Goal: Task Accomplishment & Management: Use online tool/utility

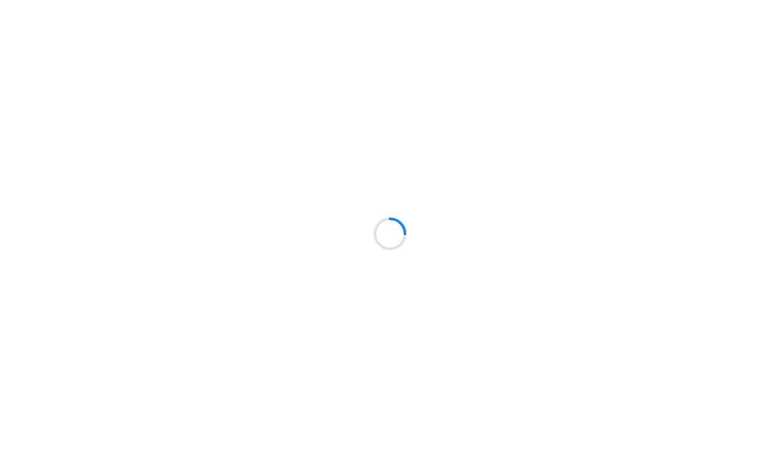
scroll to position [-1, 0]
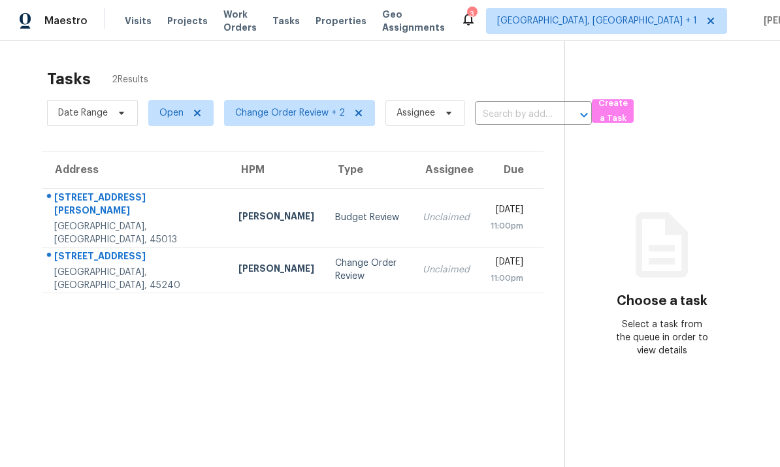
click at [228, 271] on td "[PERSON_NAME]" at bounding box center [276, 270] width 97 height 46
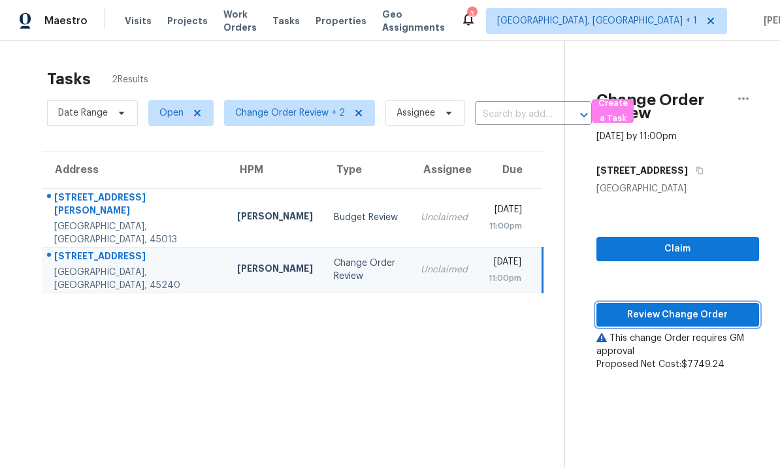
click at [676, 313] on span "Review Change Order" at bounding box center [678, 315] width 142 height 16
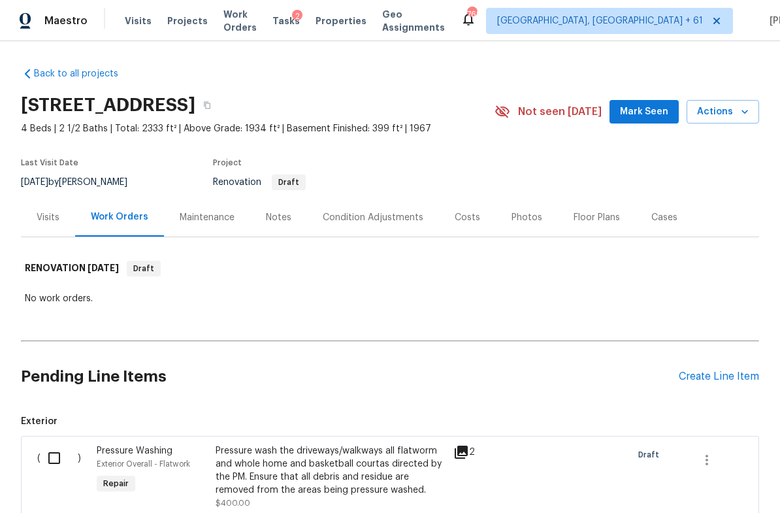
click at [277, 216] on div "Notes" at bounding box center [278, 217] width 25 height 13
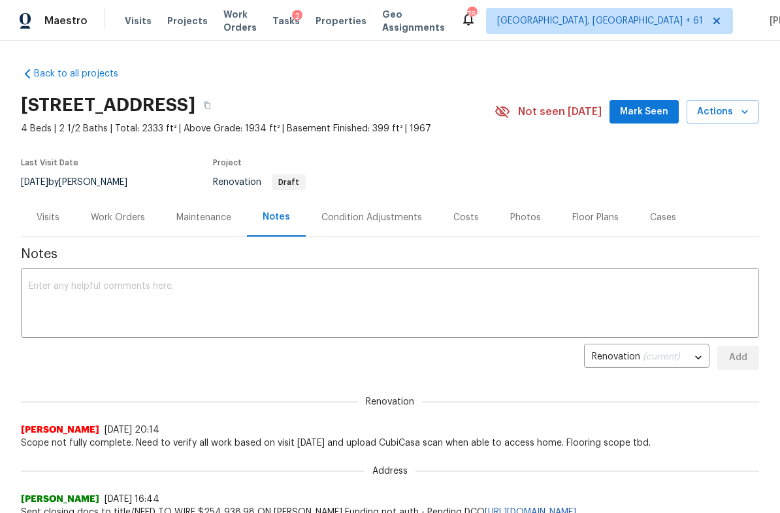
click at [386, 218] on div "Condition Adjustments" at bounding box center [371, 217] width 101 height 13
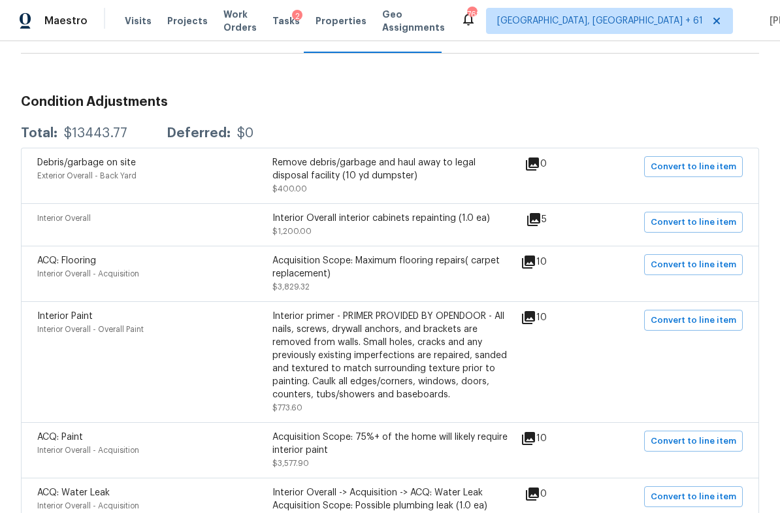
scroll to position [139, 0]
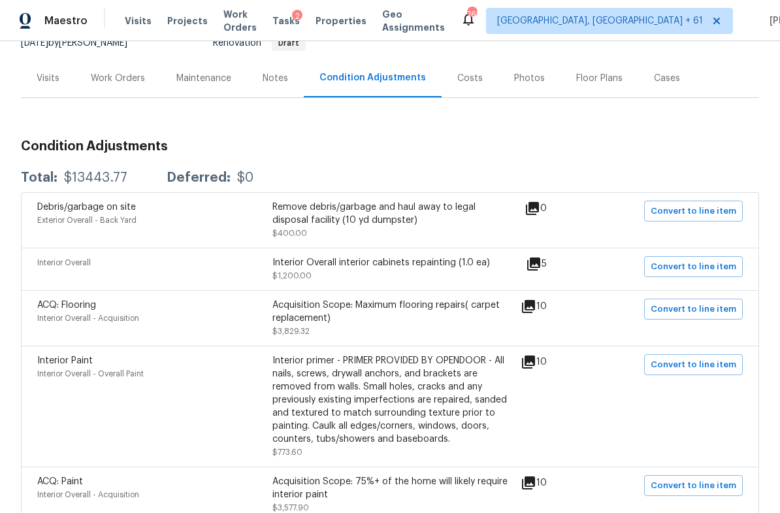
click at [542, 267] on icon at bounding box center [534, 264] width 16 height 16
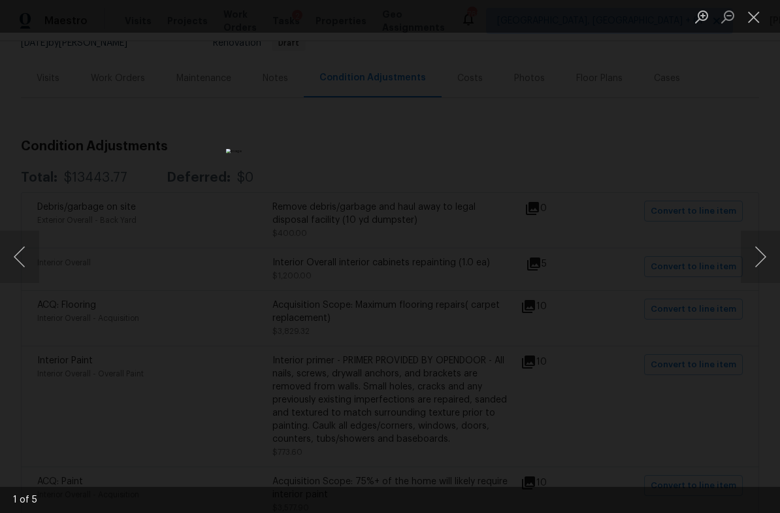
click at [771, 259] on button "Next image" at bounding box center [760, 257] width 39 height 52
click at [764, 263] on button "Next image" at bounding box center [760, 257] width 39 height 52
click at [761, 260] on button "Next image" at bounding box center [760, 257] width 39 height 52
click at [767, 257] on button "Next image" at bounding box center [760, 257] width 39 height 52
click at [771, 257] on button "Next image" at bounding box center [760, 257] width 39 height 52
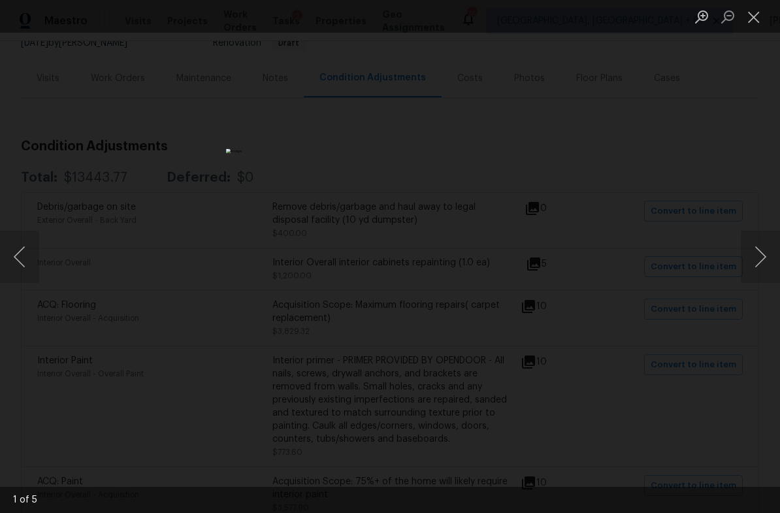
click at [771, 257] on button "Next image" at bounding box center [760, 257] width 39 height 52
click at [773, 257] on button "Next image" at bounding box center [760, 257] width 39 height 52
click at [772, 254] on button "Next image" at bounding box center [760, 257] width 39 height 52
click at [773, 252] on button "Next image" at bounding box center [760, 257] width 39 height 52
click at [771, 258] on button "Next image" at bounding box center [760, 257] width 39 height 52
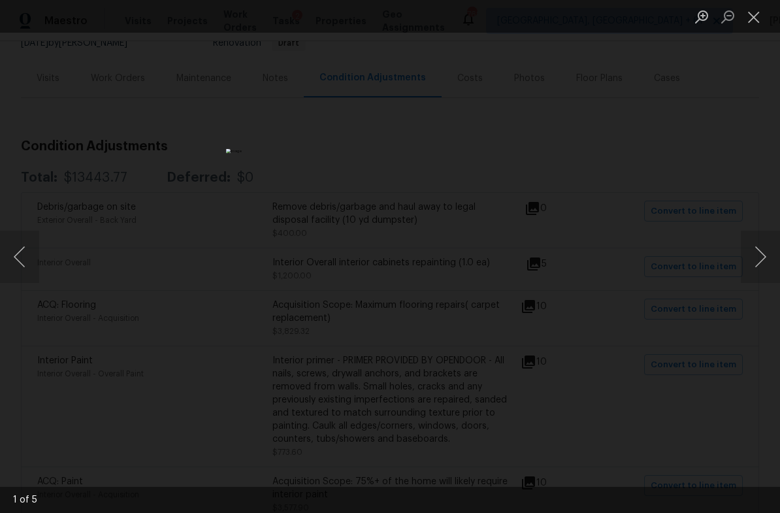
click at [761, 259] on button "Next image" at bounding box center [760, 257] width 39 height 52
click at [764, 255] on button "Next image" at bounding box center [760, 257] width 39 height 52
click at [757, 25] on button "Close lightbox" at bounding box center [754, 16] width 26 height 23
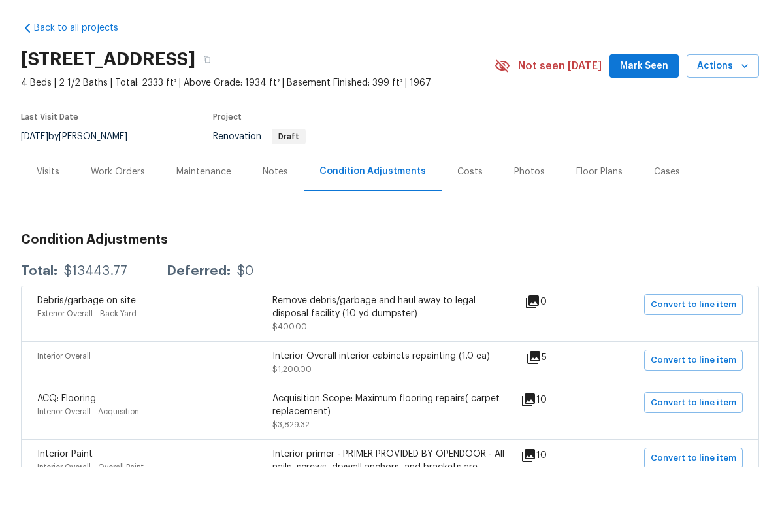
scroll to position [0, 0]
click at [133, 211] on div "Work Orders" at bounding box center [118, 217] width 54 height 13
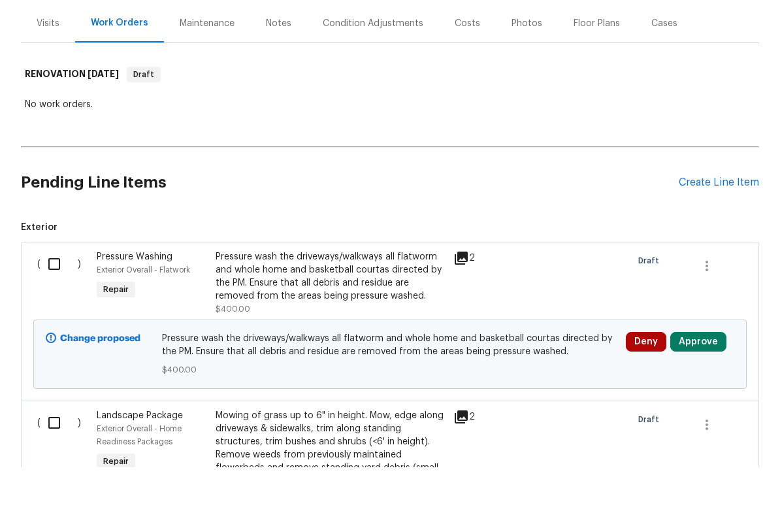
scroll to position [155, 0]
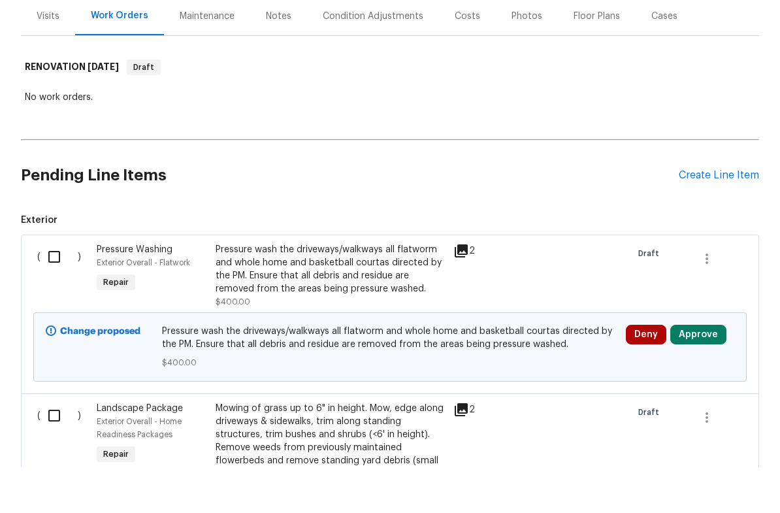
click at [698, 370] on button "Approve" at bounding box center [698, 380] width 56 height 20
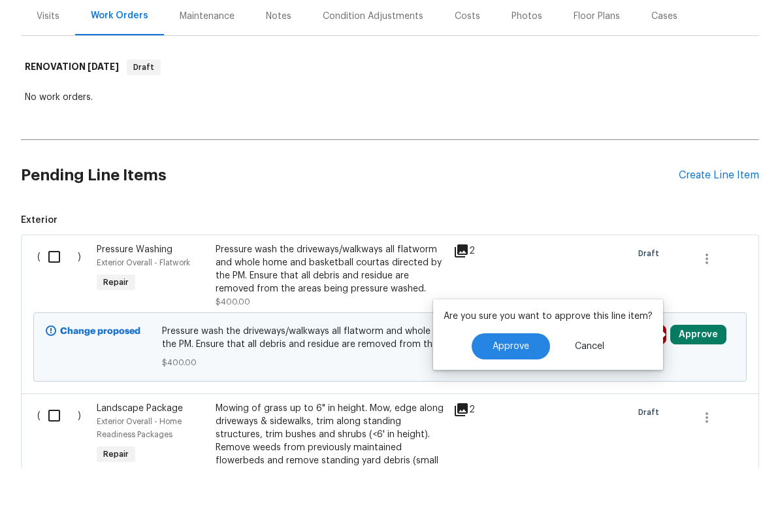
click at [517, 387] on span "Approve" at bounding box center [511, 392] width 37 height 10
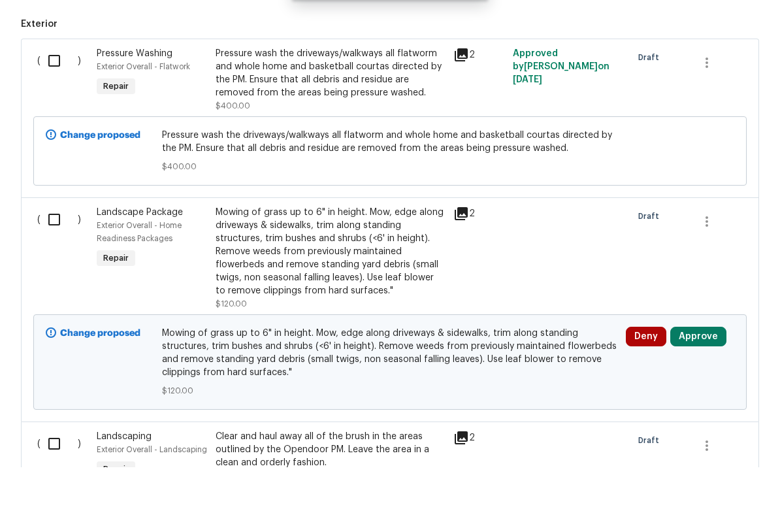
scroll to position [353, 0]
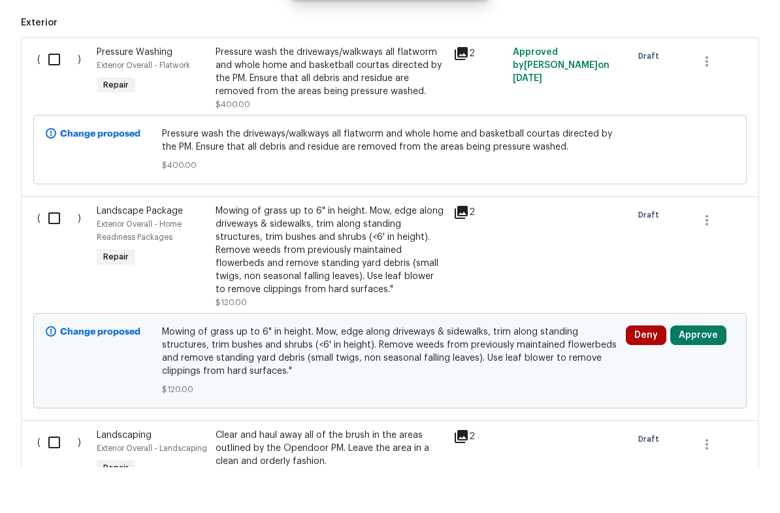
click at [698, 371] on button "Approve" at bounding box center [698, 381] width 56 height 20
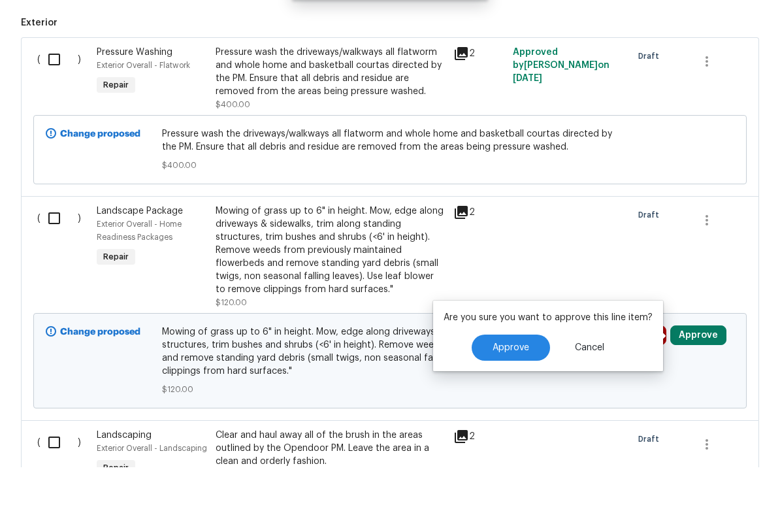
click at [517, 389] on span "Approve" at bounding box center [511, 394] width 37 height 10
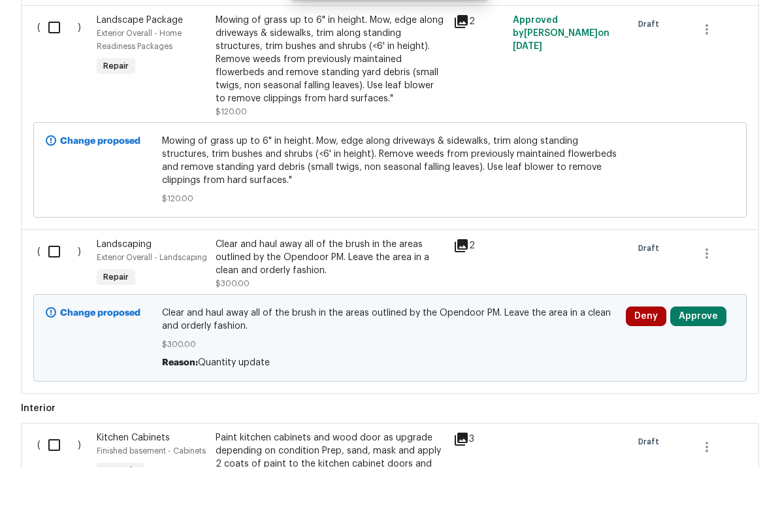
scroll to position [547, 0]
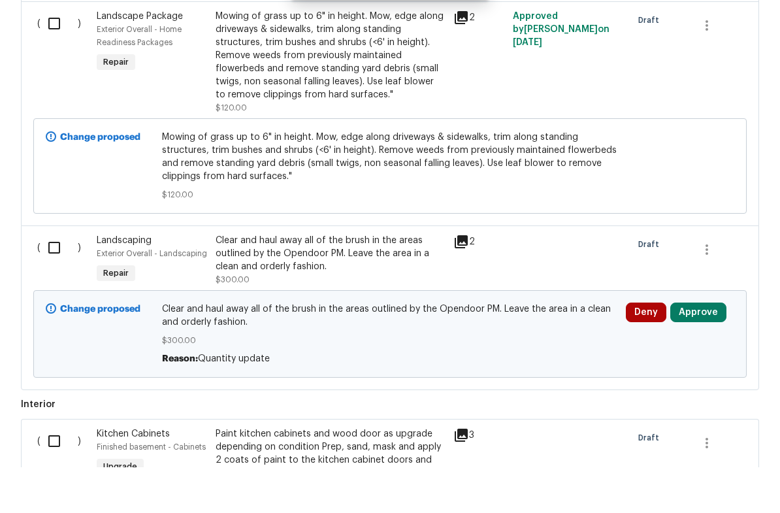
click at [697, 348] on button "Approve" at bounding box center [698, 358] width 56 height 20
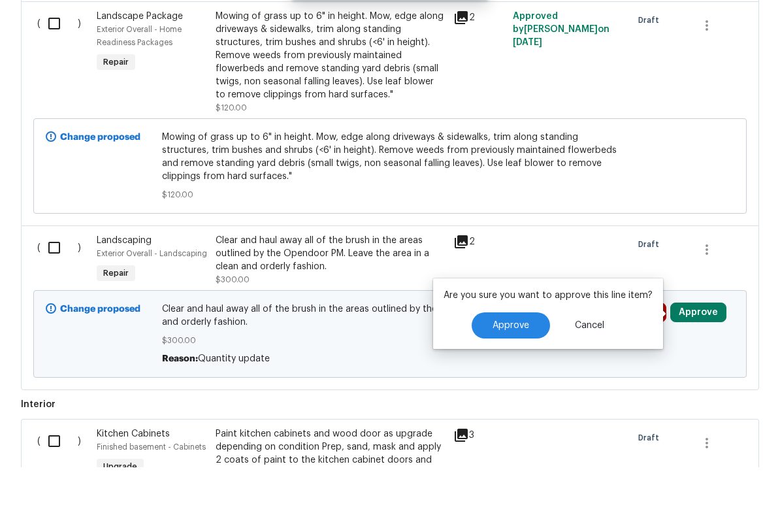
click at [515, 366] on span "Approve" at bounding box center [511, 371] width 37 height 10
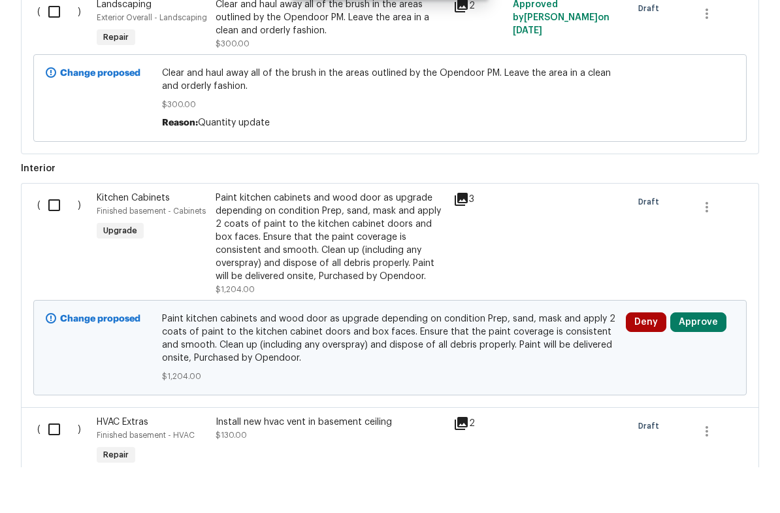
scroll to position [784, 0]
click at [698, 357] on button "Approve" at bounding box center [698, 367] width 56 height 20
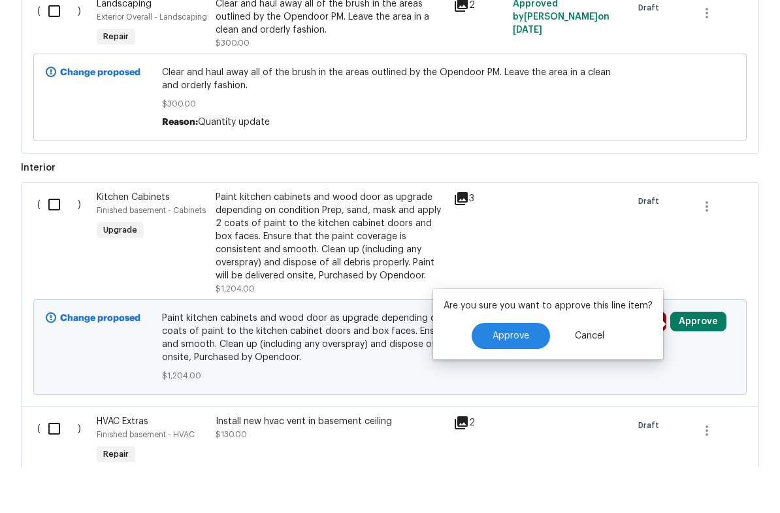
click at [523, 377] on span "Approve" at bounding box center [511, 382] width 37 height 10
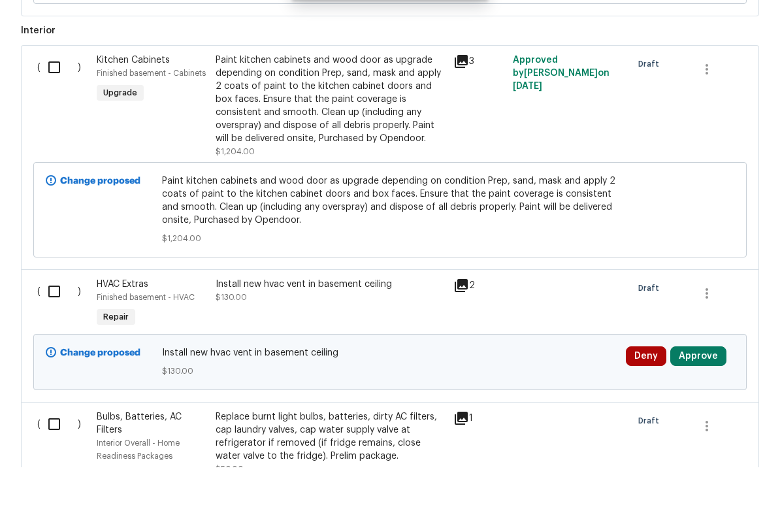
scroll to position [978, 0]
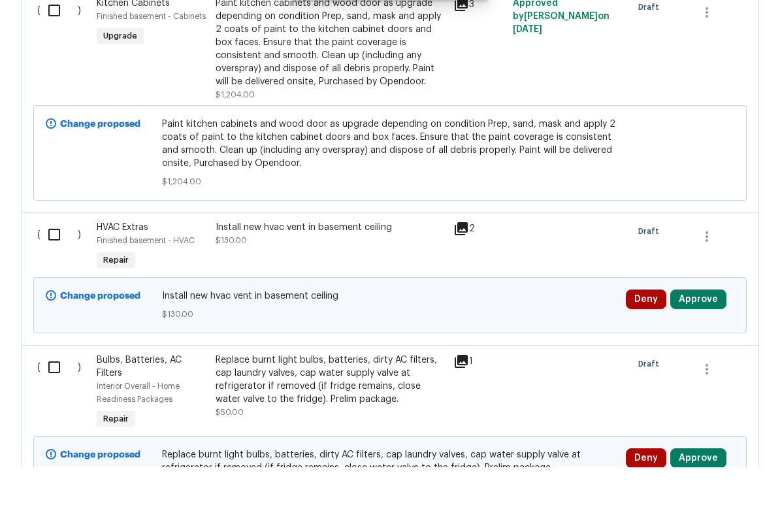
click at [696, 335] on button "Approve" at bounding box center [698, 345] width 56 height 20
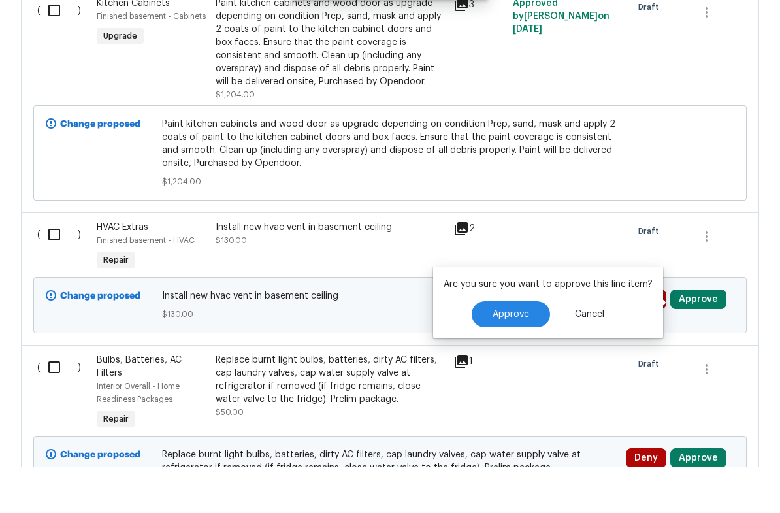
click at [523, 355] on span "Approve" at bounding box center [511, 360] width 37 height 10
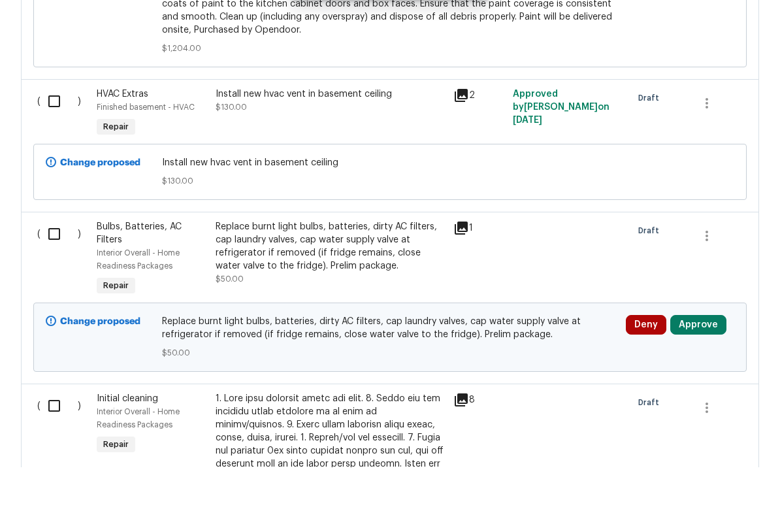
scroll to position [1120, 0]
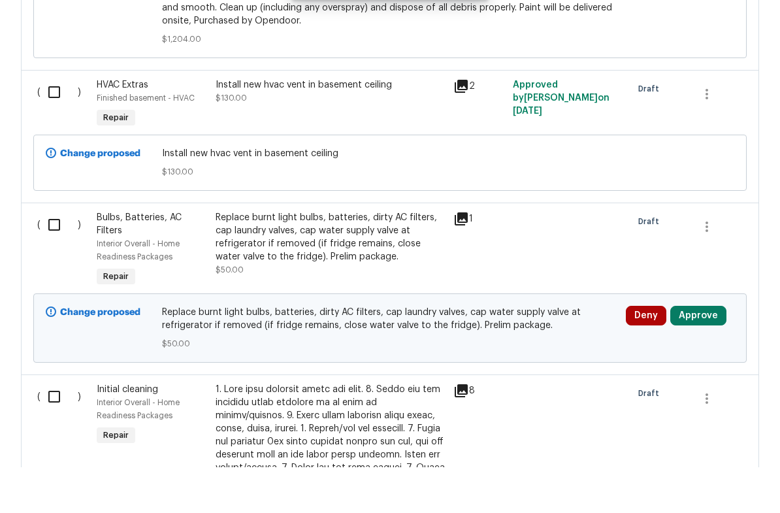
click at [702, 351] on button "Approve" at bounding box center [698, 361] width 56 height 20
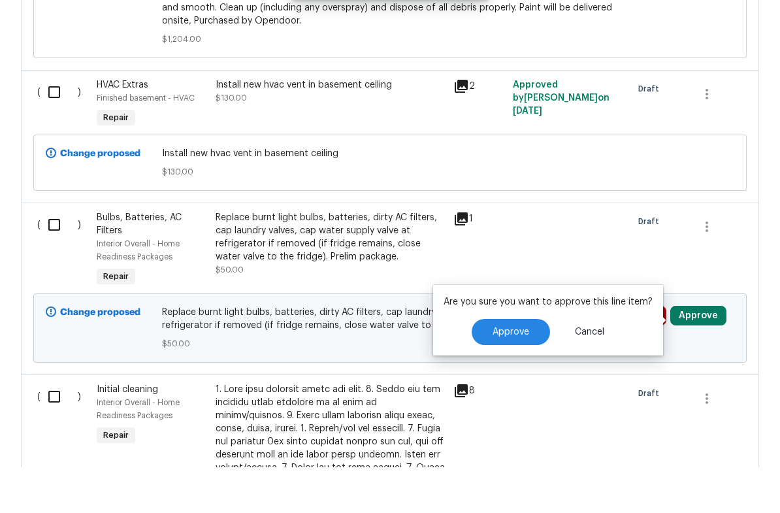
click at [520, 365] on button "Approve" at bounding box center [511, 378] width 78 height 26
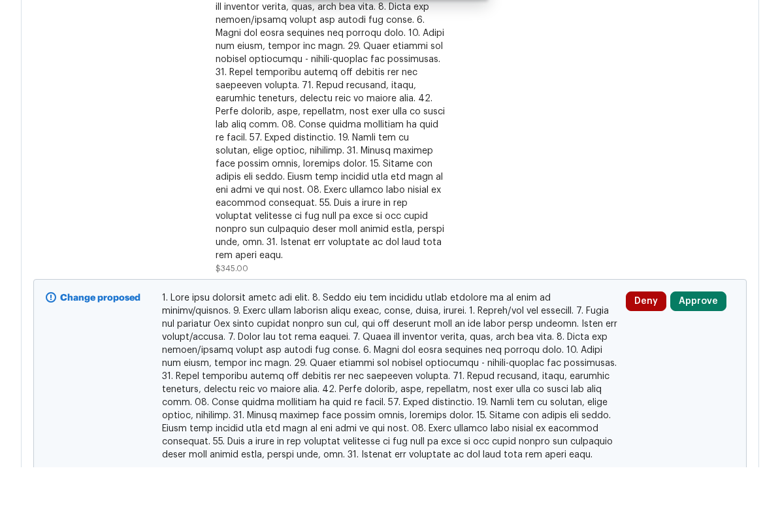
scroll to position [1596, 0]
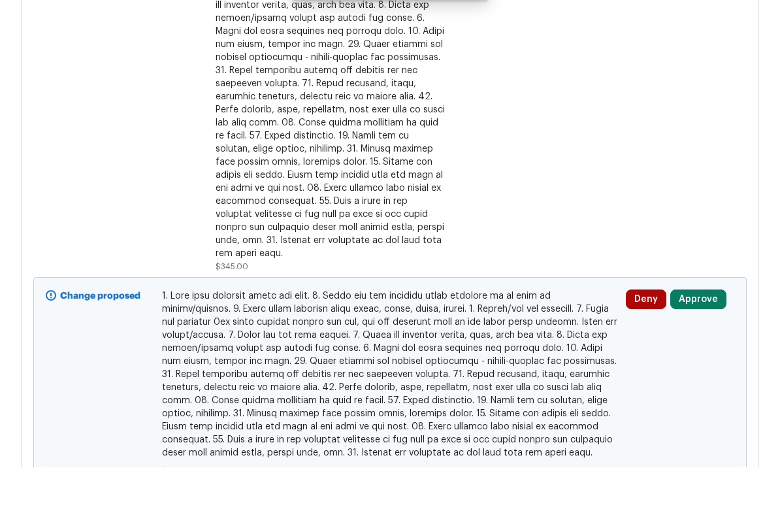
click at [704, 335] on button "Approve" at bounding box center [698, 345] width 56 height 20
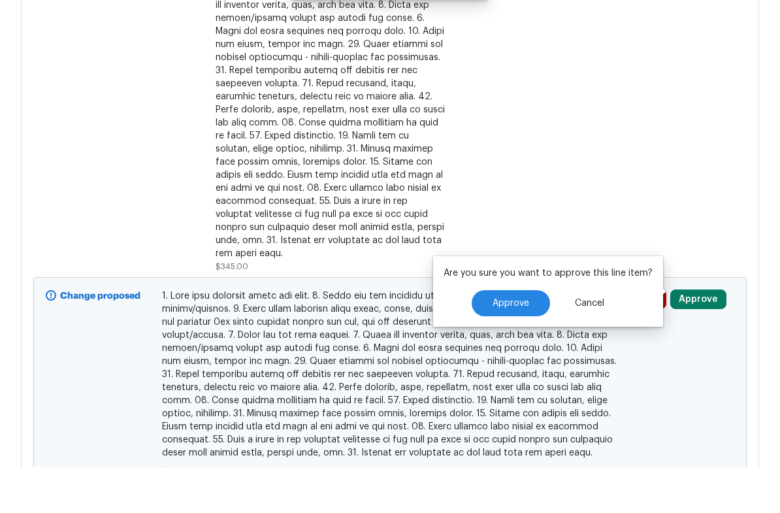
click at [521, 344] on span "Approve" at bounding box center [511, 349] width 37 height 10
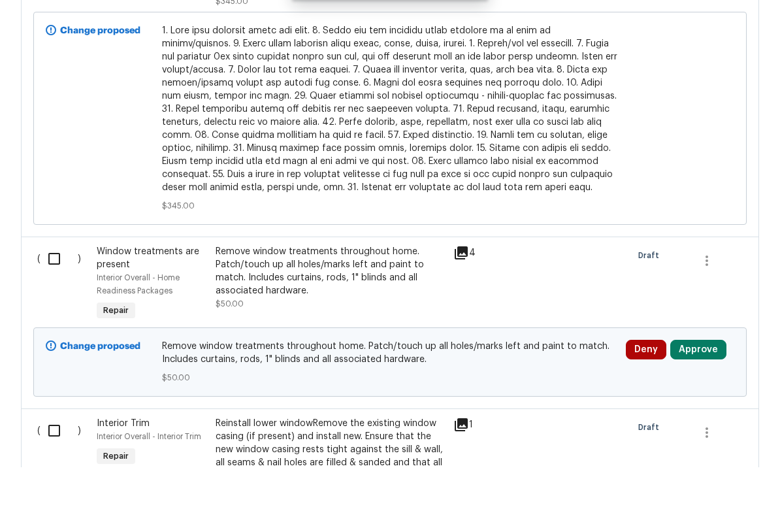
scroll to position [1868, 0]
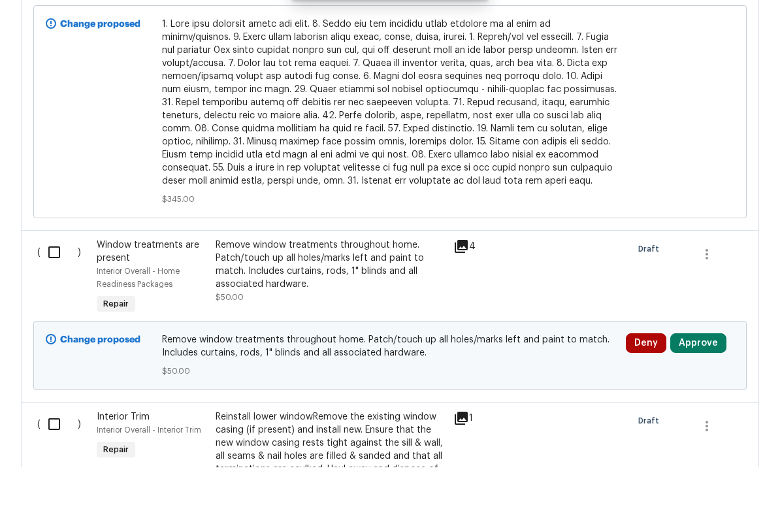
click at [700, 379] on button "Approve" at bounding box center [698, 389] width 56 height 20
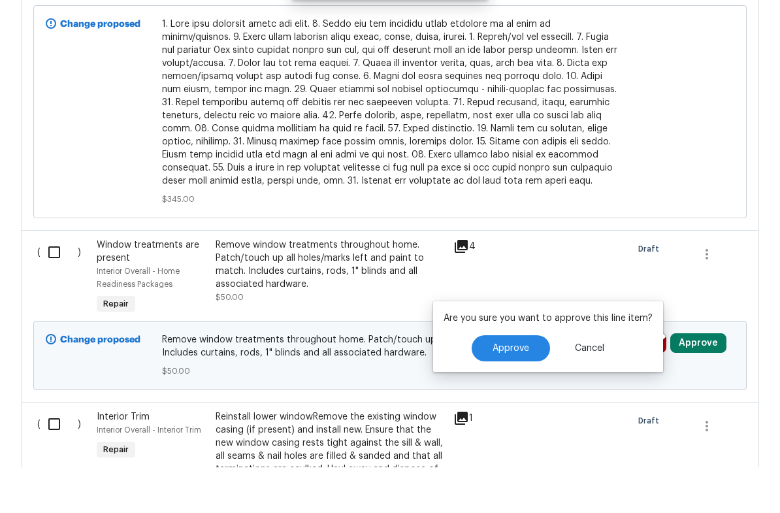
click at [523, 389] on span "Approve" at bounding box center [511, 394] width 37 height 10
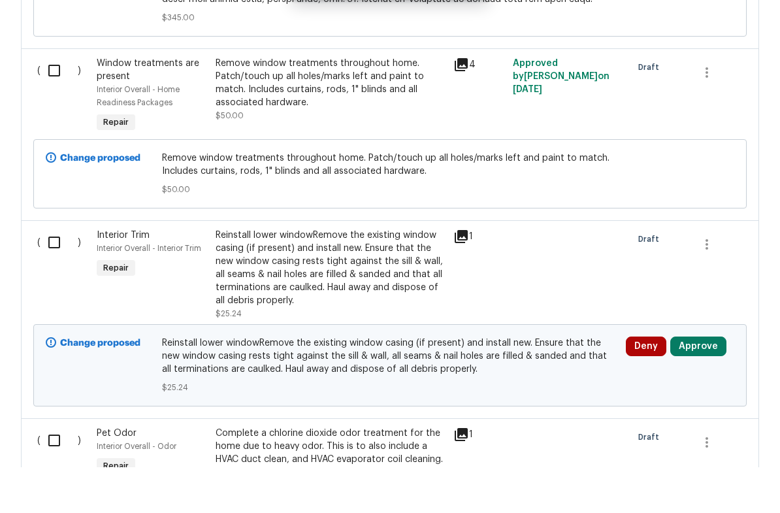
scroll to position [2050, 0]
click at [696, 381] on button "Approve" at bounding box center [698, 391] width 56 height 20
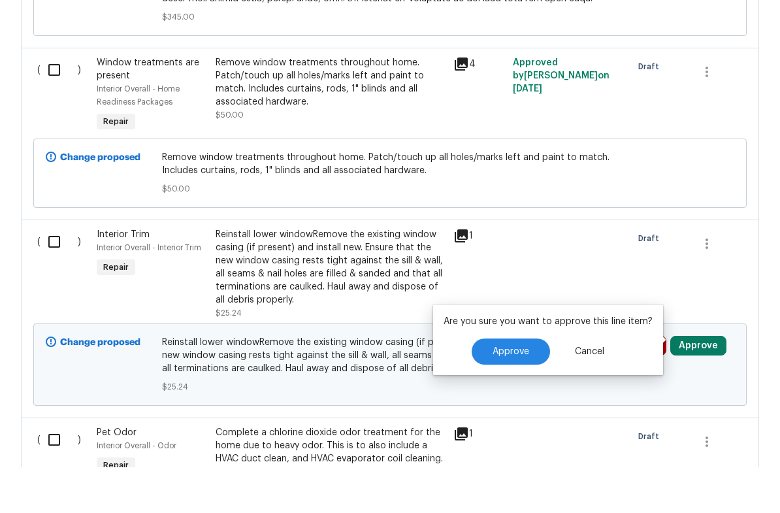
click at [514, 393] on span "Approve" at bounding box center [511, 398] width 37 height 10
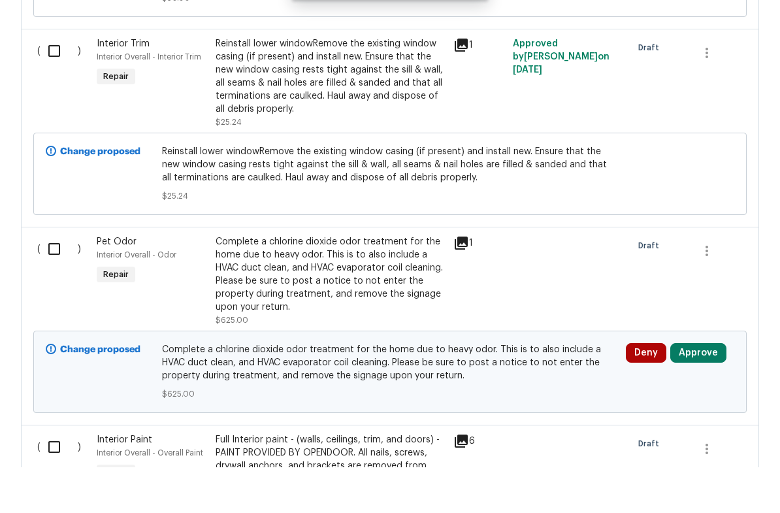
scroll to position [2242, 0]
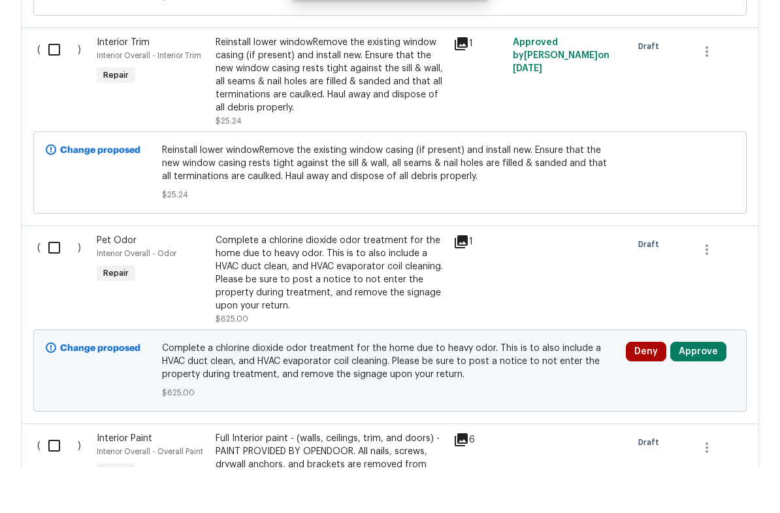
click at [702, 387] on button "Approve" at bounding box center [698, 397] width 56 height 20
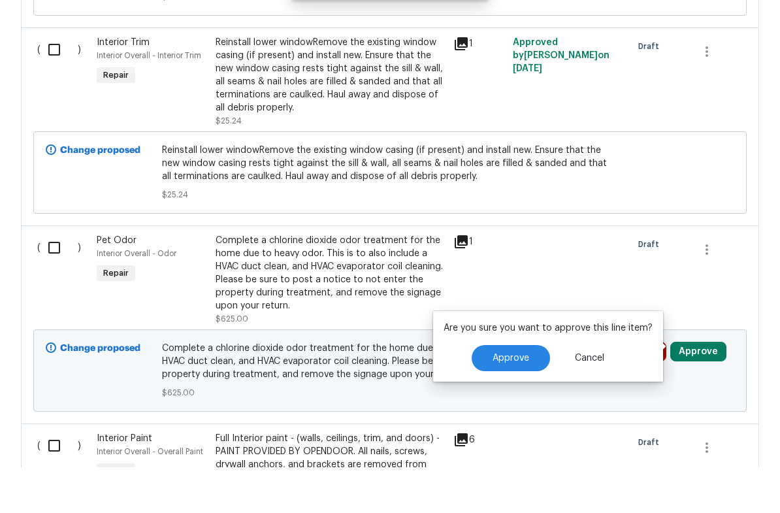
click at [513, 399] on span "Approve" at bounding box center [511, 404] width 37 height 10
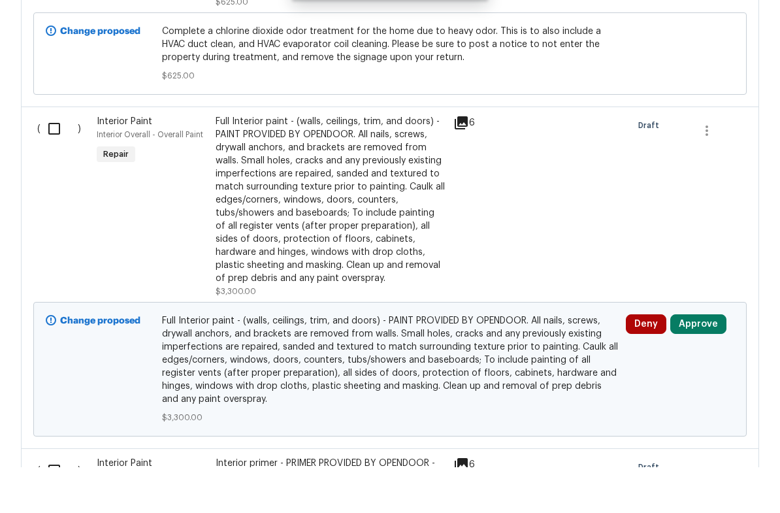
scroll to position [2559, 0]
click at [438, 205] on div "Full Interior paint - (walls, ceilings, trim, and doors) - PAINT PROVIDED BY OP…" at bounding box center [331, 245] width 230 height 170
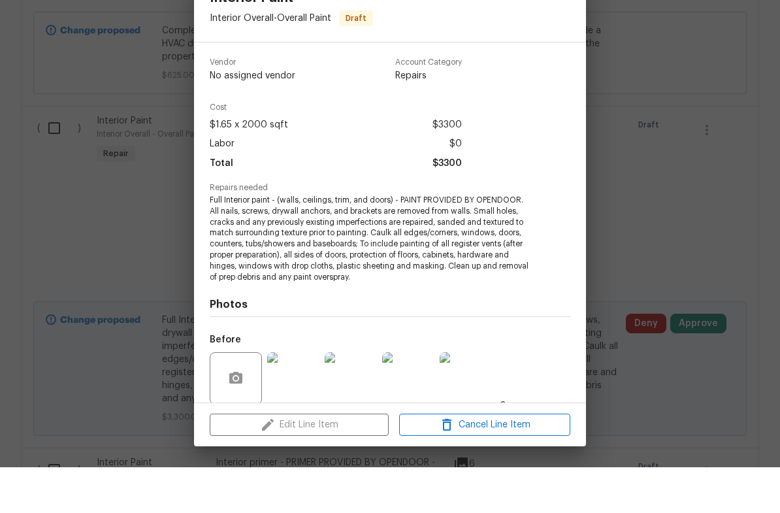
click at [682, 217] on div "Interior Paint Interior Overall - Overall Paint Draft Vendor No assigned vendor…" at bounding box center [390, 256] width 780 height 513
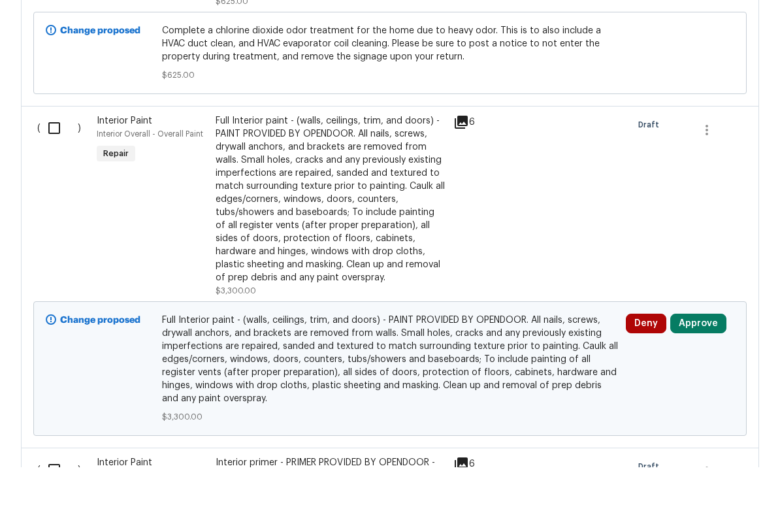
click at [706, 359] on button "Approve" at bounding box center [698, 369] width 56 height 20
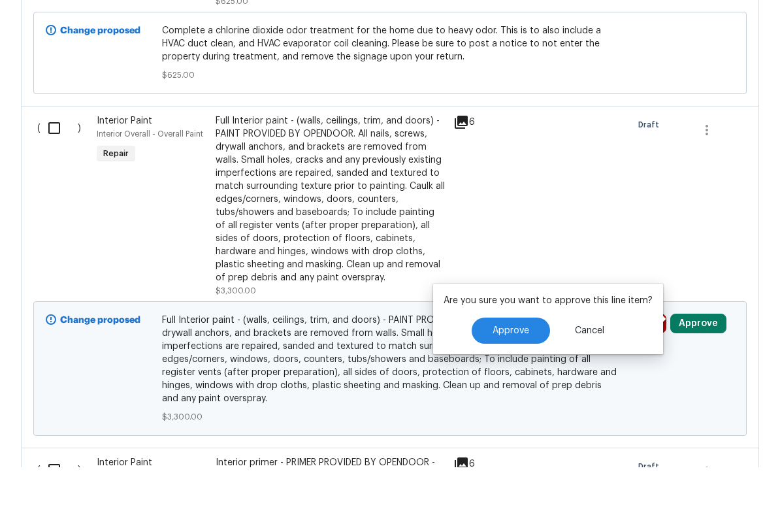
click at [532, 363] on button "Approve" at bounding box center [511, 376] width 78 height 26
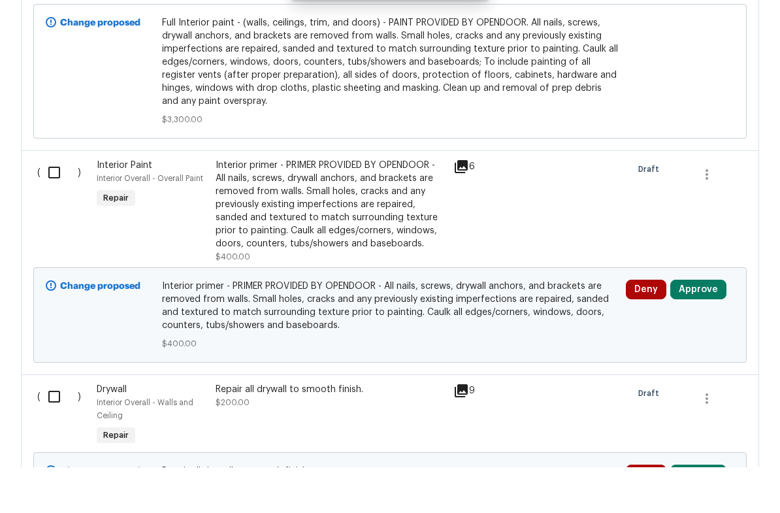
scroll to position [2857, 0]
click at [702, 325] on button "Approve" at bounding box center [698, 335] width 56 height 20
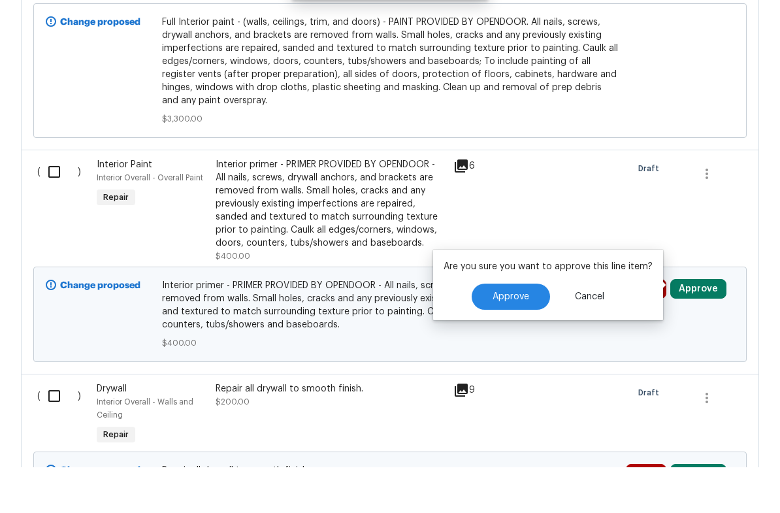
click at [520, 338] on span "Approve" at bounding box center [511, 343] width 37 height 10
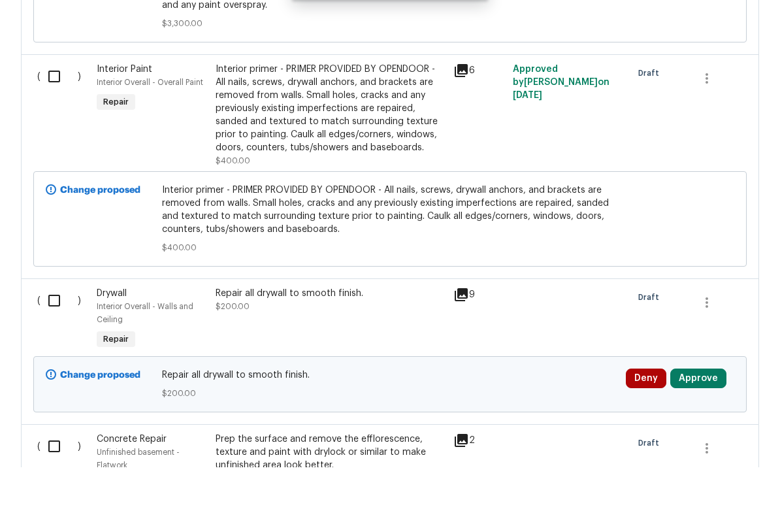
scroll to position [2994, 0]
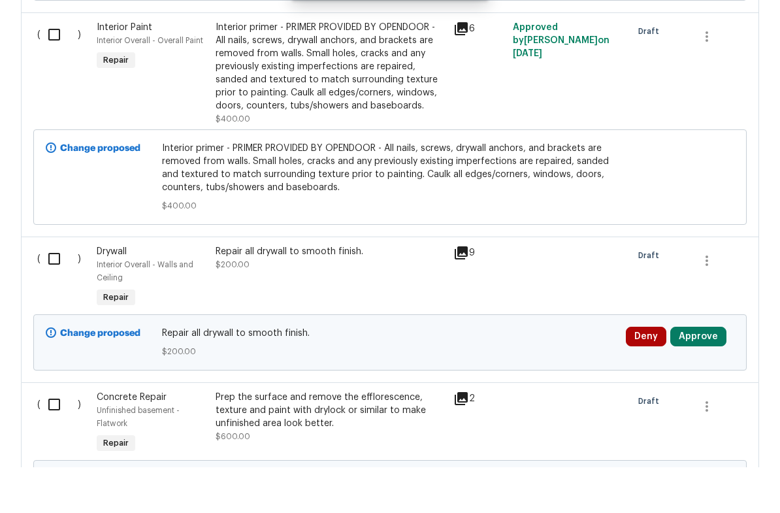
click at [702, 372] on button "Approve" at bounding box center [698, 382] width 56 height 20
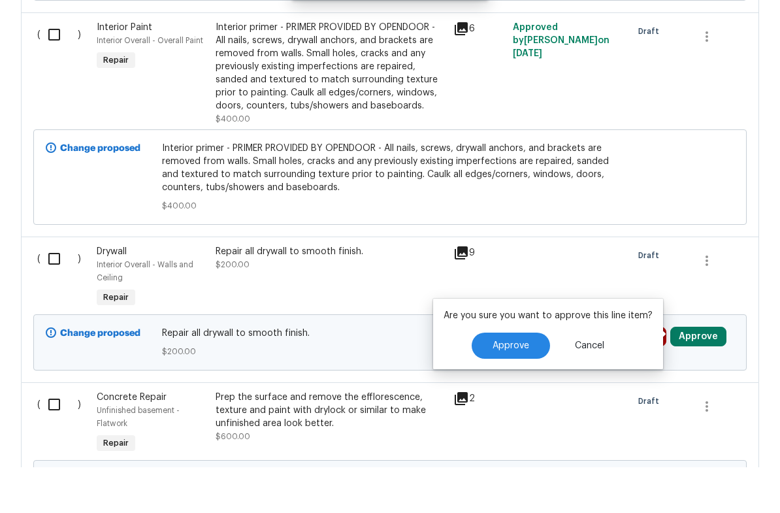
click at [525, 378] on button "Approve" at bounding box center [511, 391] width 78 height 26
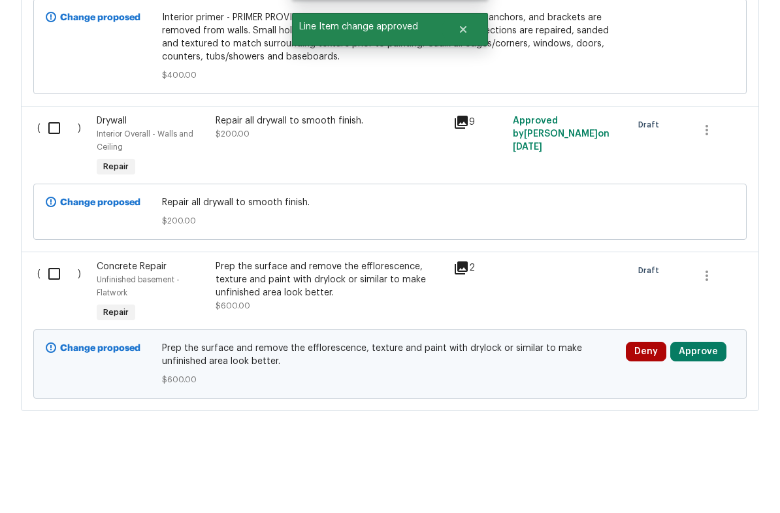
scroll to position [3124, 0]
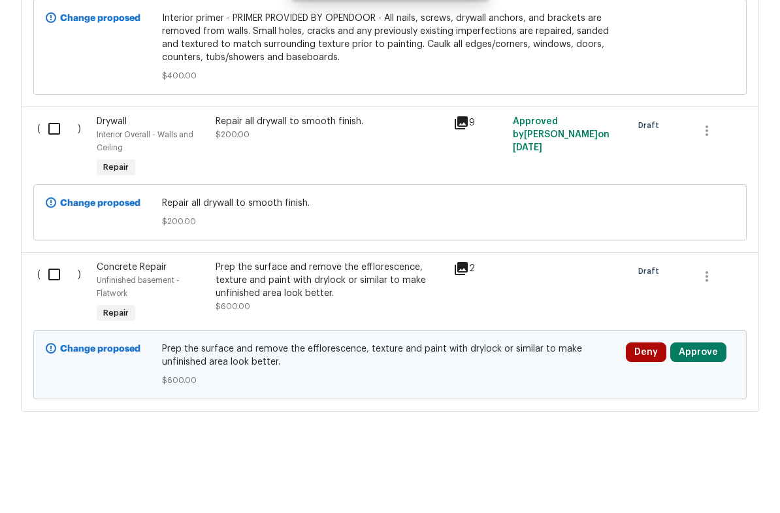
click at [698, 388] on button "Approve" at bounding box center [698, 398] width 56 height 20
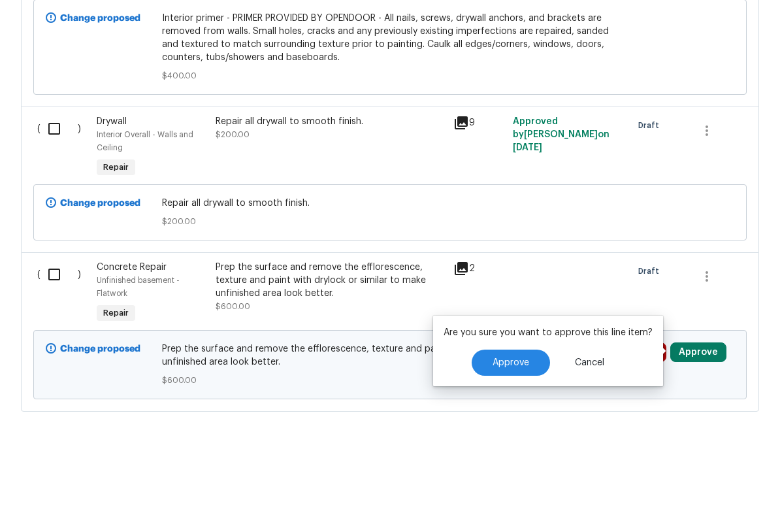
click at [530, 395] on button "Approve" at bounding box center [511, 408] width 78 height 26
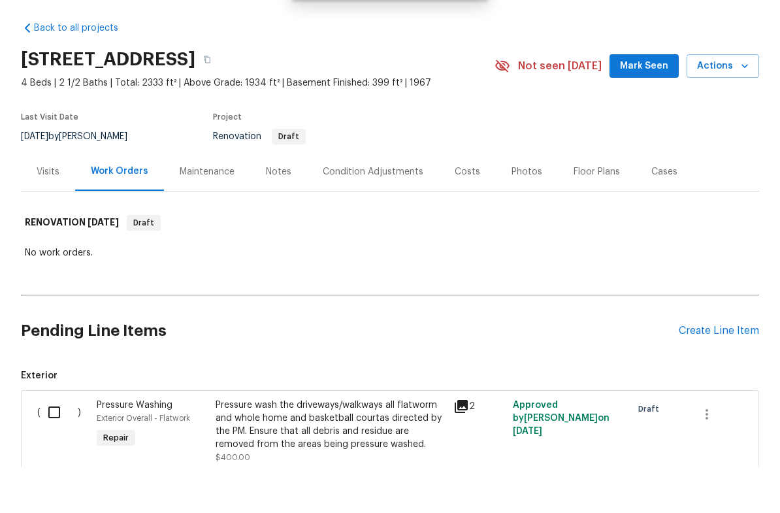
scroll to position [0, 0]
